Goal: Task Accomplishment & Management: Manage account settings

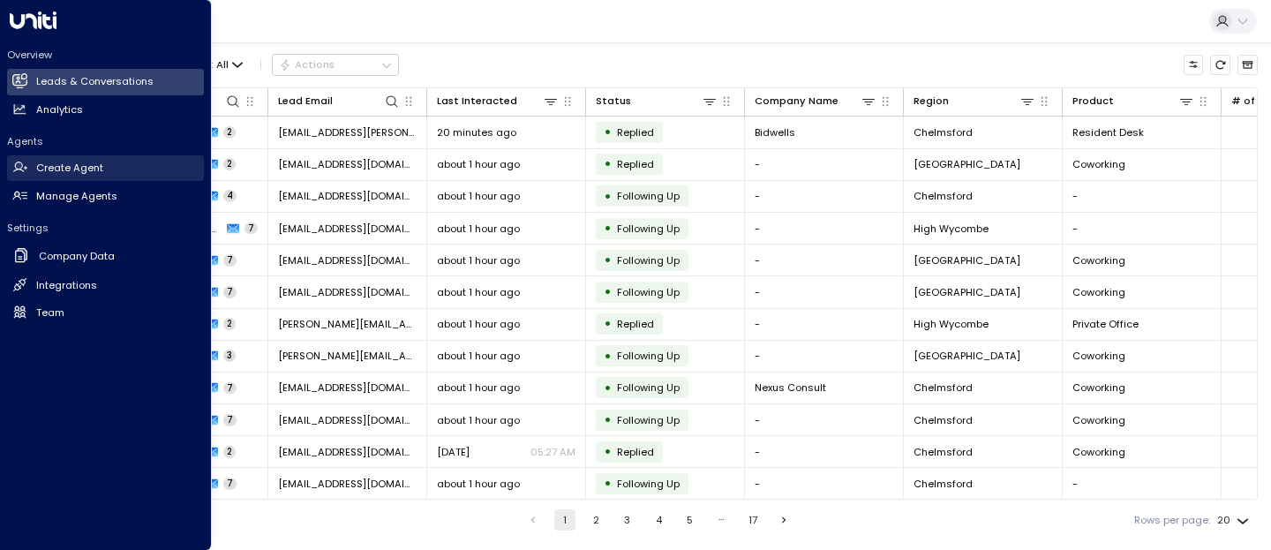
click at [79, 174] on h2 "Create Agent" at bounding box center [69, 168] width 67 height 15
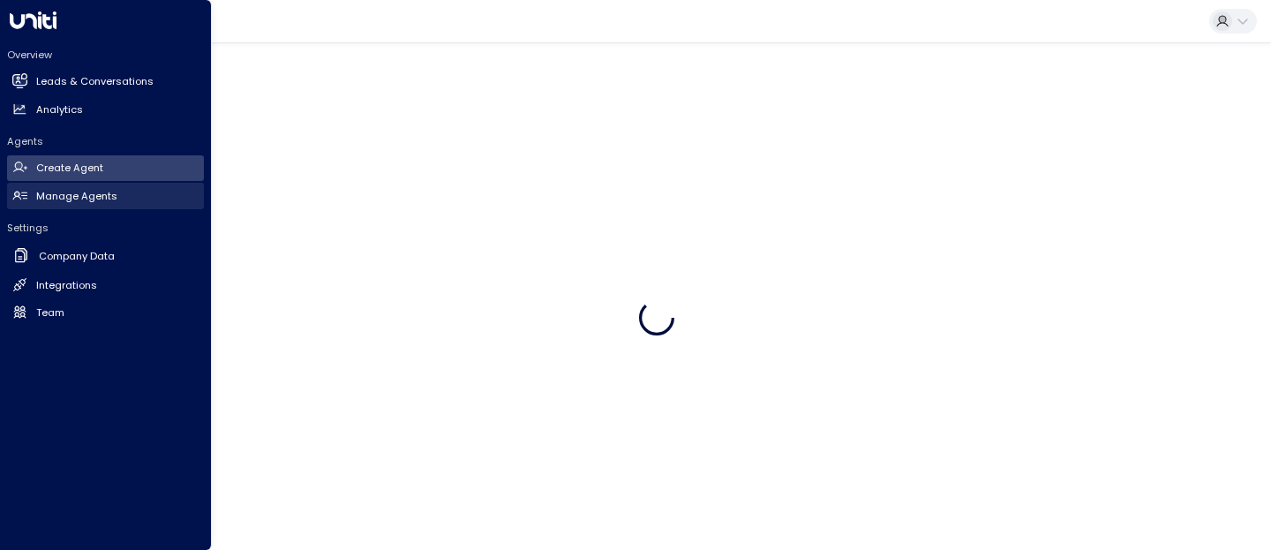
click at [86, 200] on h2 "Manage Agents" at bounding box center [76, 196] width 81 height 15
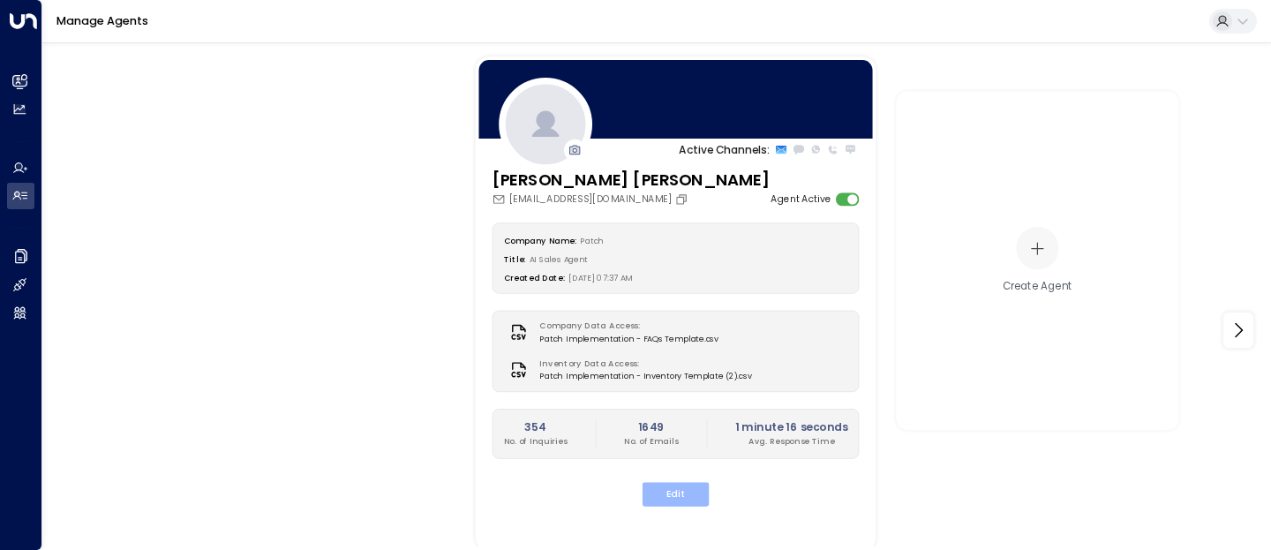
click at [666, 491] on button "Edit" at bounding box center [676, 494] width 67 height 24
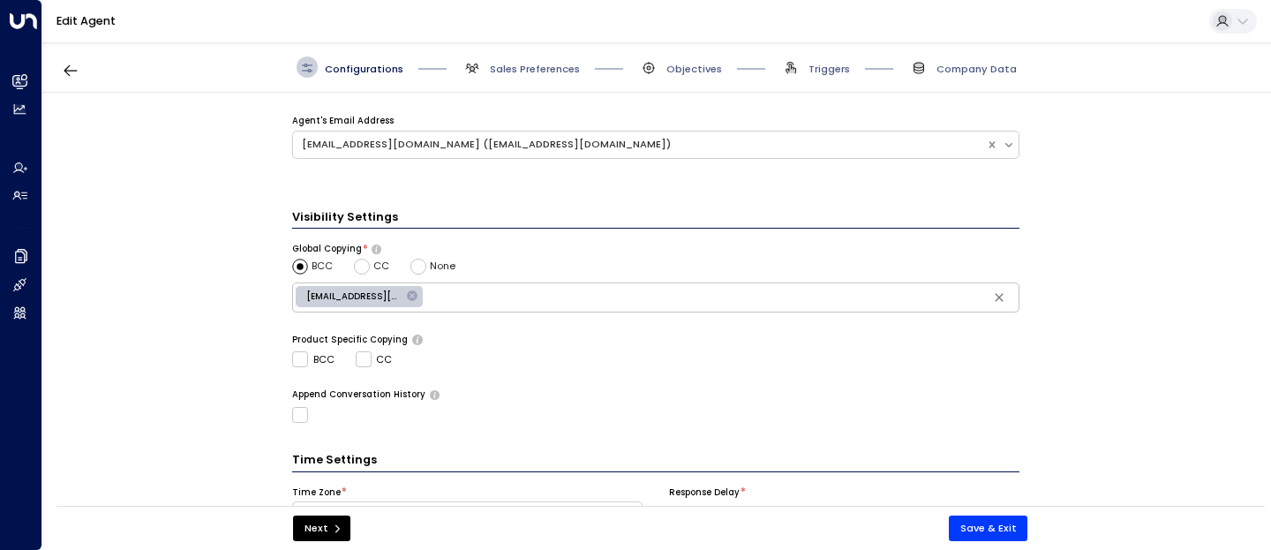
scroll to position [529, 0]
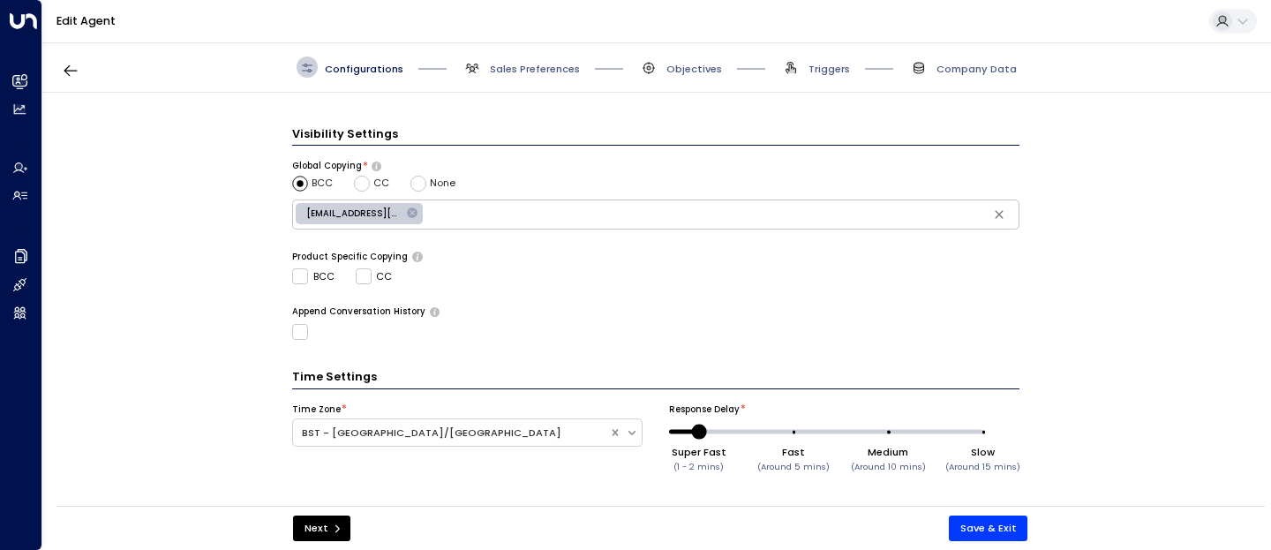
click at [530, 80] on div "Configurations Sales Preferences Objectives Triggers Company Data" at bounding box center [656, 67] width 1229 height 50
click at [536, 73] on span "Sales Preferences" at bounding box center [535, 69] width 90 height 14
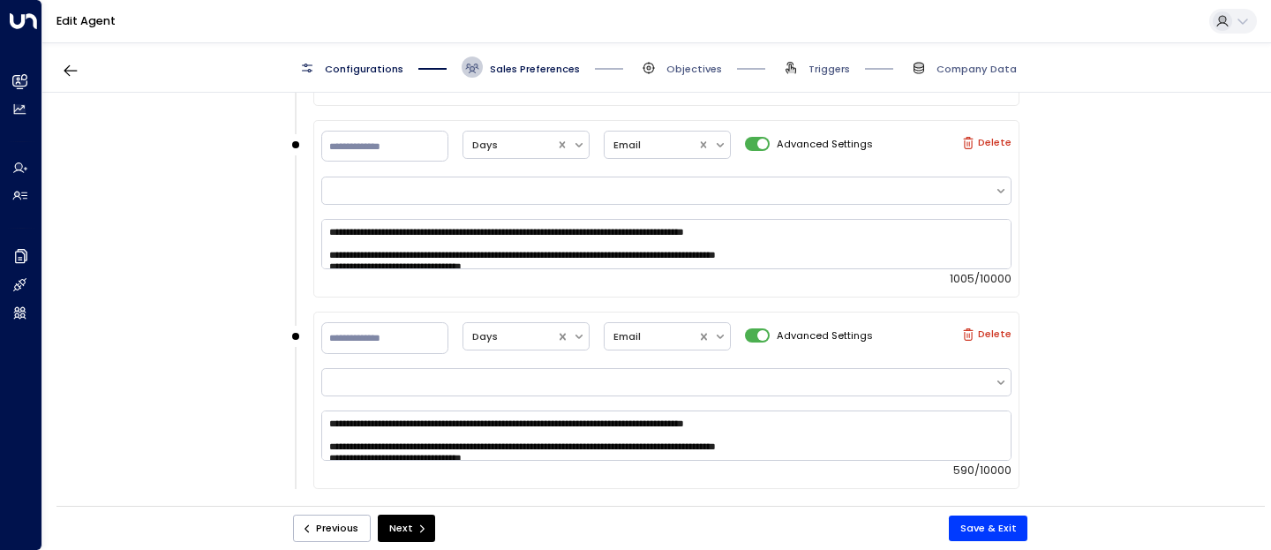
scroll to position [2092, 0]
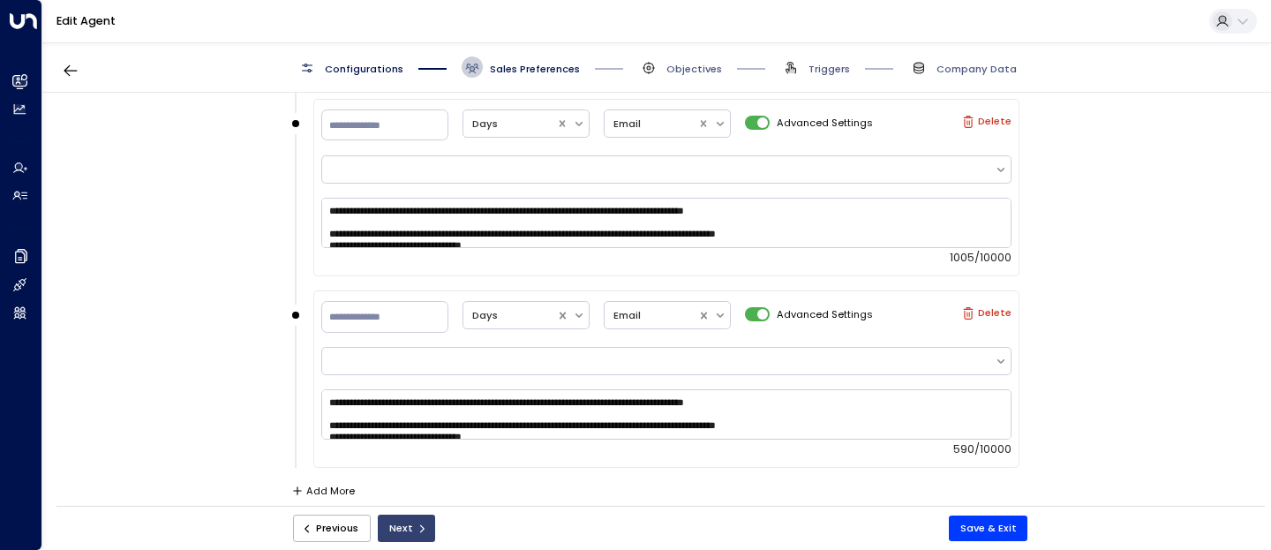
click at [402, 530] on button "Next" at bounding box center [406, 528] width 57 height 27
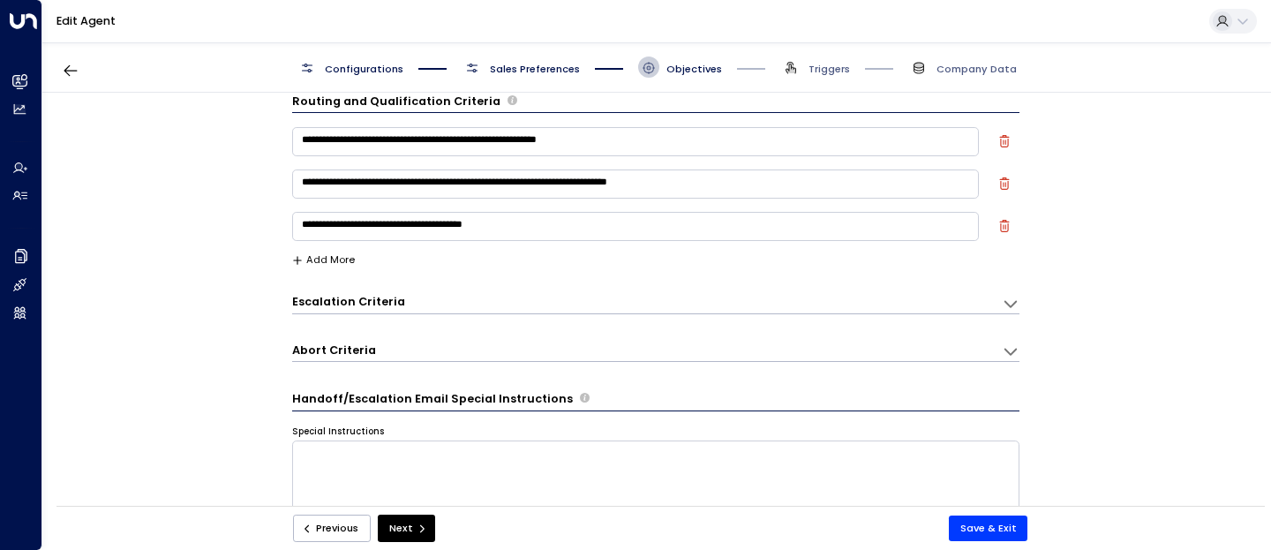
scroll to position [0, 0]
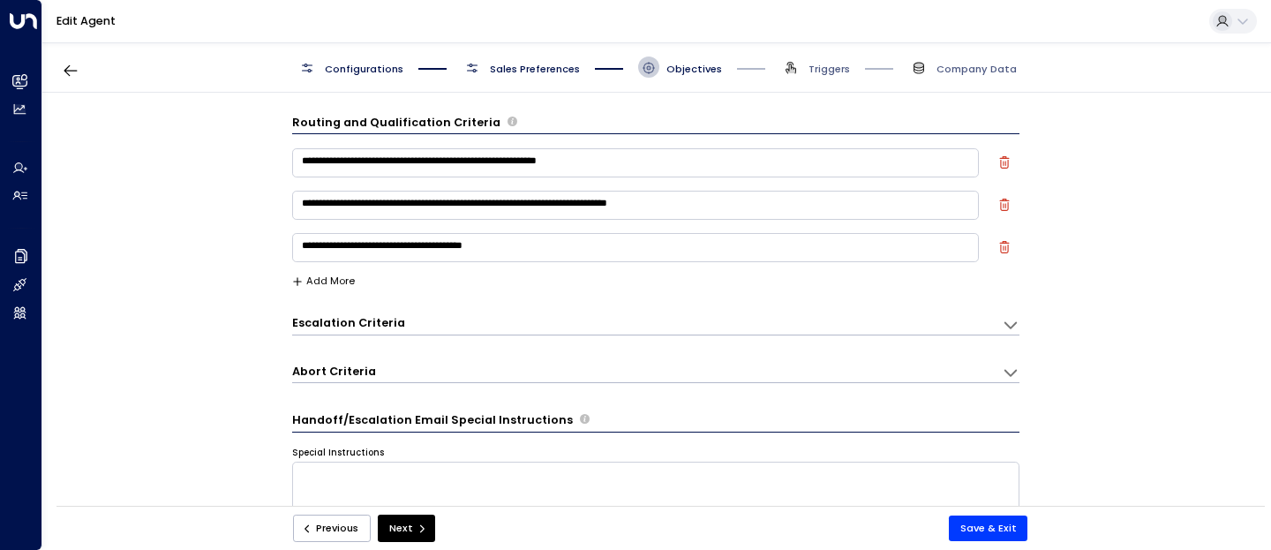
click at [541, 70] on span "Sales Preferences" at bounding box center [535, 69] width 90 height 14
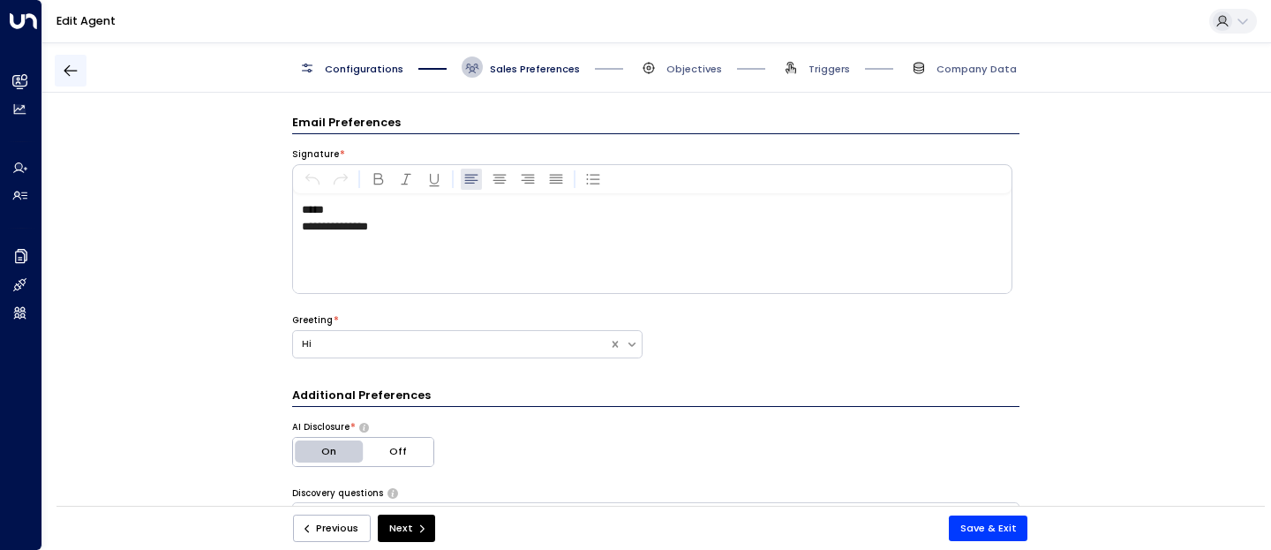
click at [71, 66] on icon "button" at bounding box center [71, 71] width 18 height 18
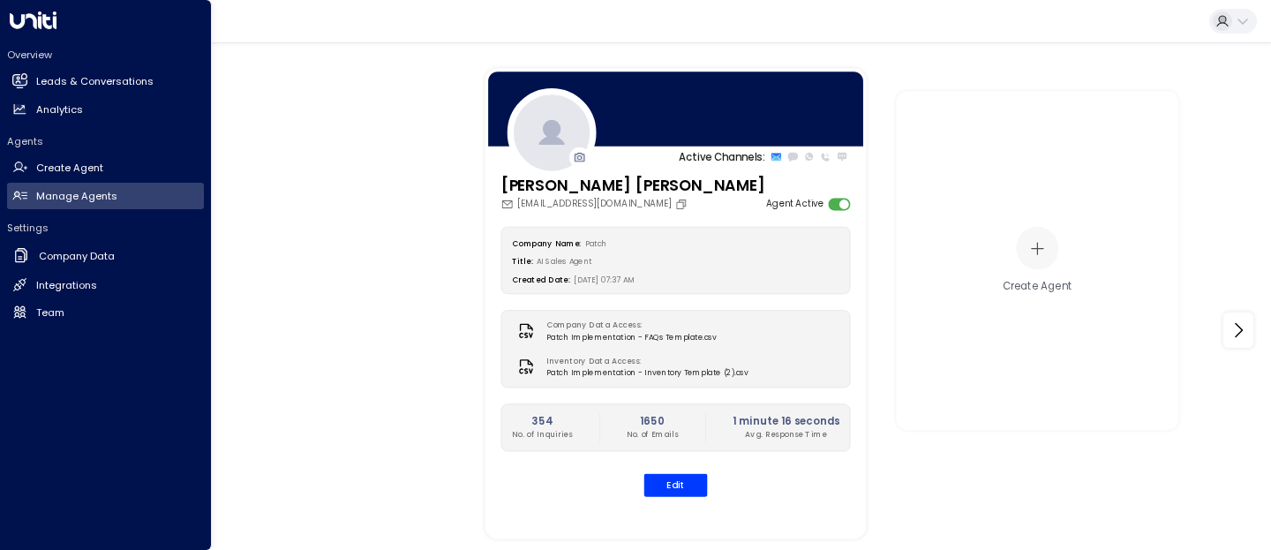
click at [45, 20] on icon at bounding box center [33, 20] width 47 height 18
